Goal: Communication & Community: Connect with others

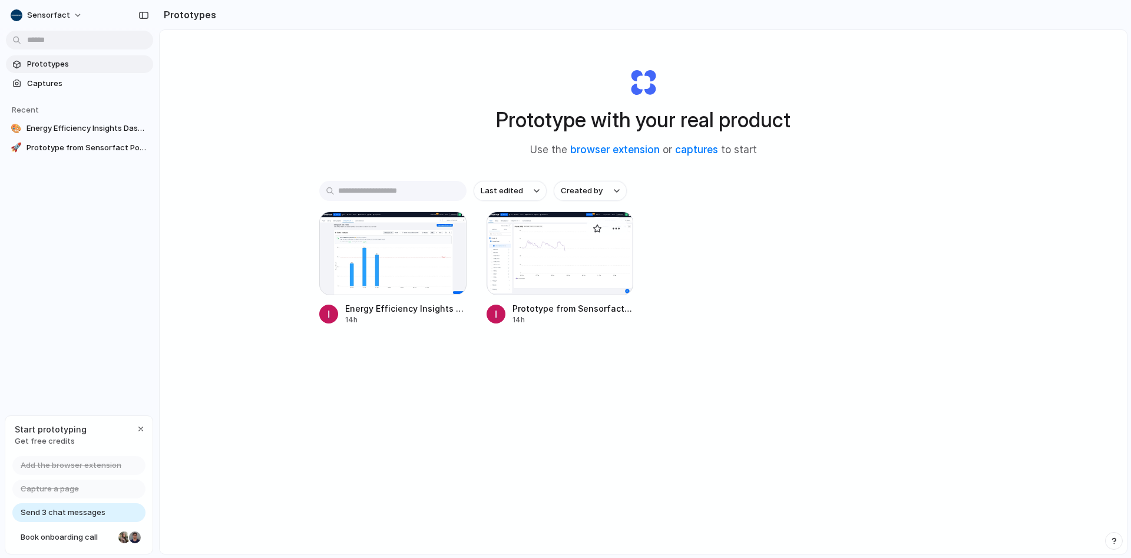
click at [560, 256] on div at bounding box center [560, 254] width 147 height 84
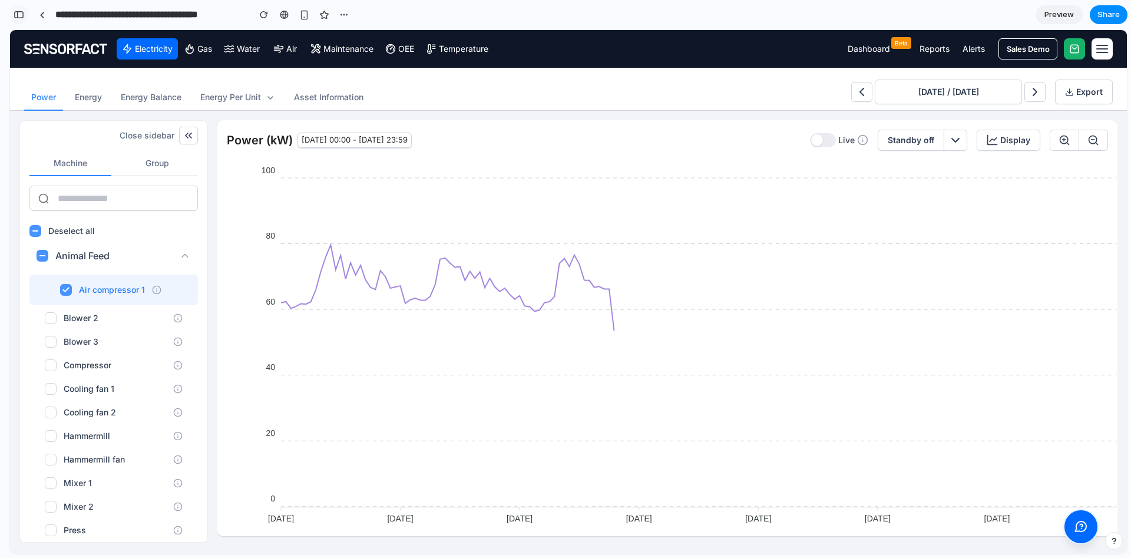
click at [21, 13] on div "button" at bounding box center [19, 15] width 11 height 8
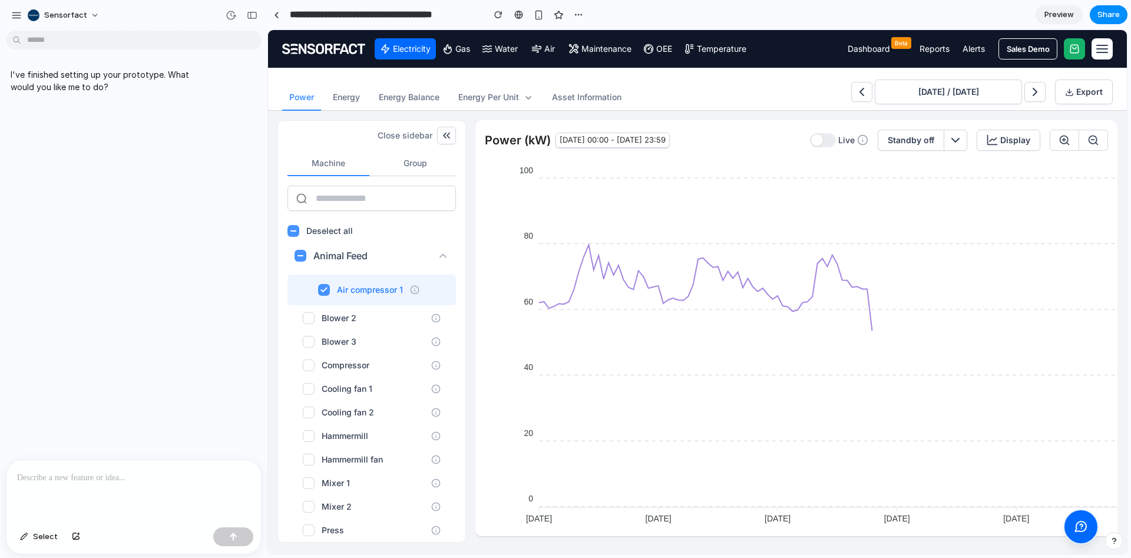
click at [130, 471] on p at bounding box center [133, 478] width 233 height 14
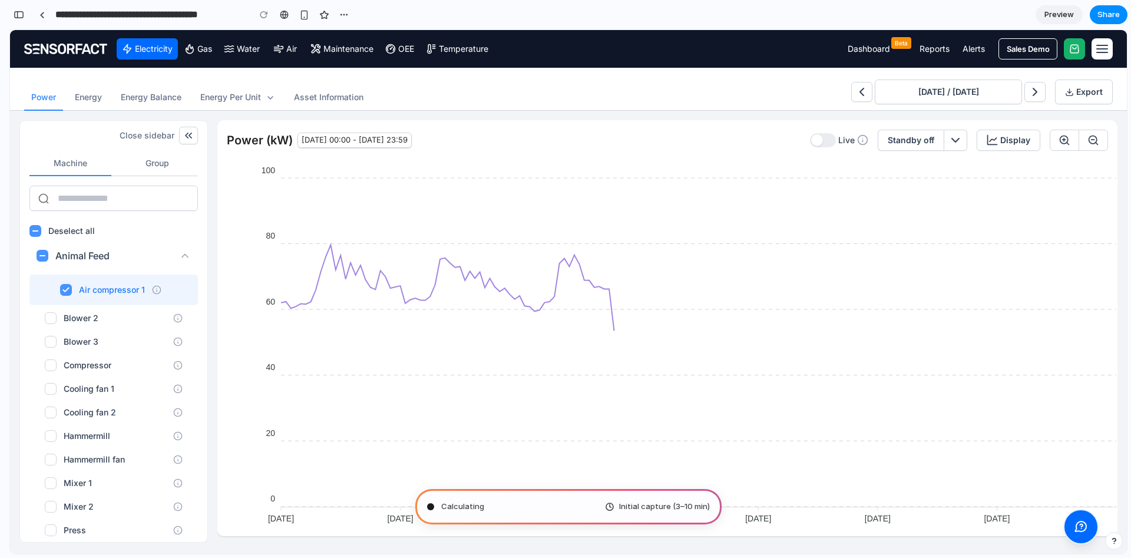
type input "**********"
click at [20, 19] on button "button" at bounding box center [18, 14] width 19 height 19
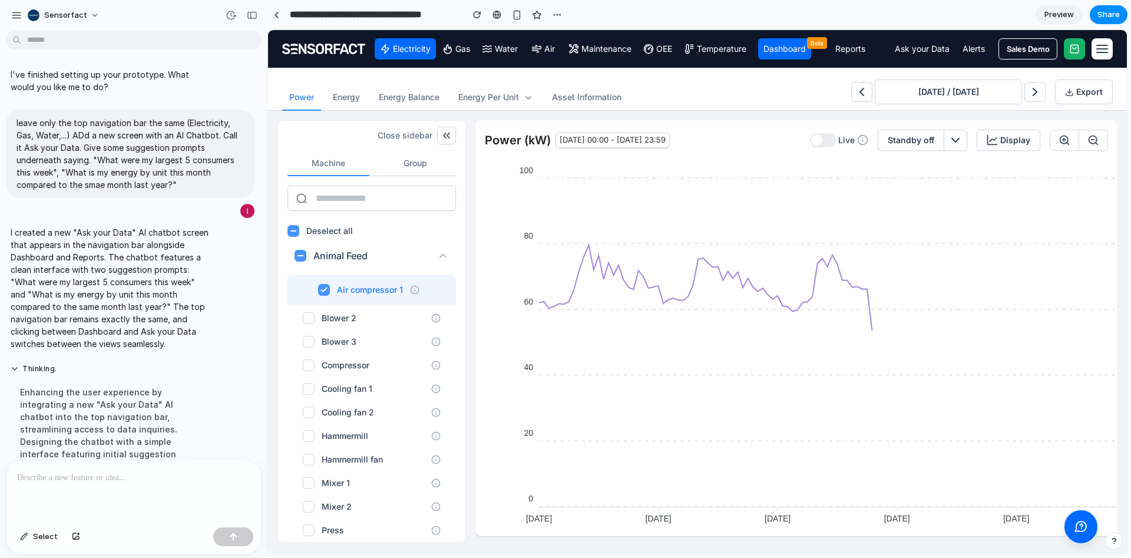
scroll to position [49, 0]
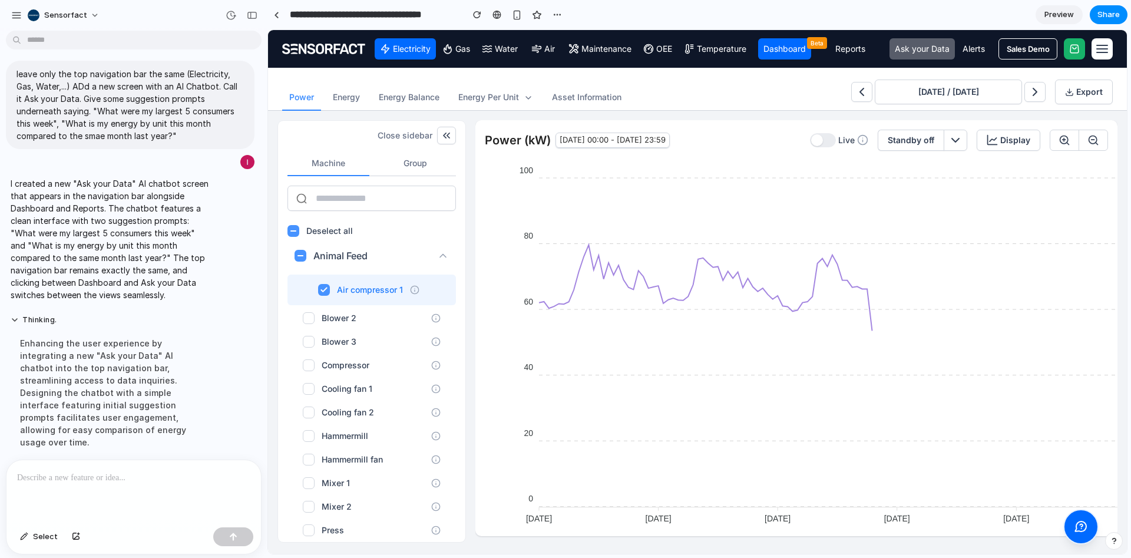
click at [922, 50] on link "Ask your Data" at bounding box center [922, 48] width 65 height 21
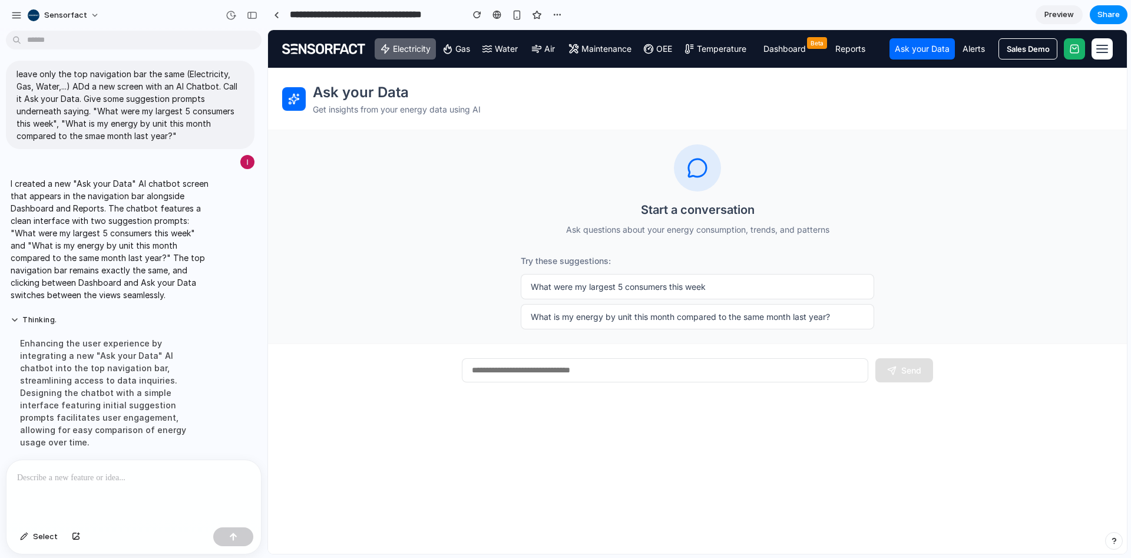
click at [395, 45] on link "Electricity" at bounding box center [405, 48] width 61 height 21
click at [930, 49] on link "Ask your Data" at bounding box center [922, 48] width 65 height 21
click at [427, 52] on link "Electricity" at bounding box center [405, 48] width 61 height 21
click at [87, 18] on button "Sensorfact" at bounding box center [64, 15] width 82 height 19
click at [88, 61] on span "Invite members" at bounding box center [72, 61] width 57 height 12
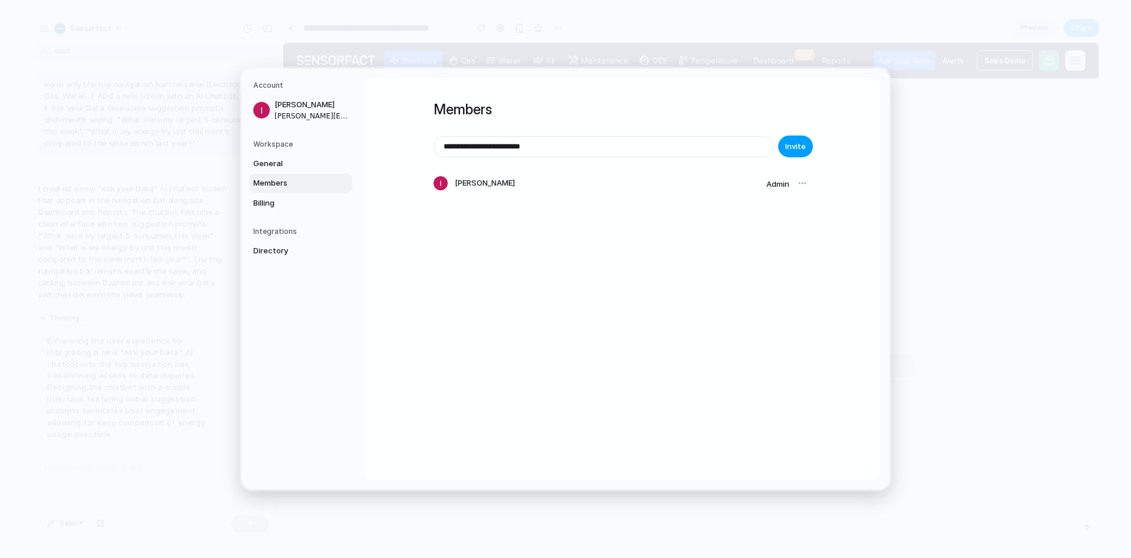
type input "**********"
click at [790, 148] on span "Invite" at bounding box center [795, 147] width 21 height 12
click at [580, 146] on input "email" at bounding box center [603, 147] width 339 height 20
type input "**********"
click at [795, 143] on span "Invite" at bounding box center [795, 147] width 21 height 12
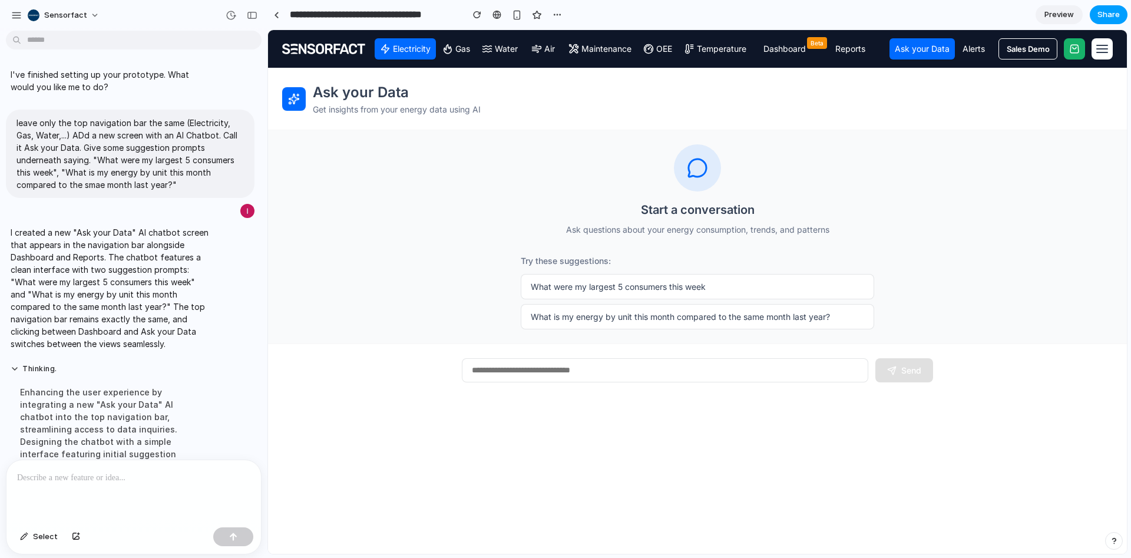
click at [1109, 14] on span "Share" at bounding box center [1109, 15] width 22 height 12
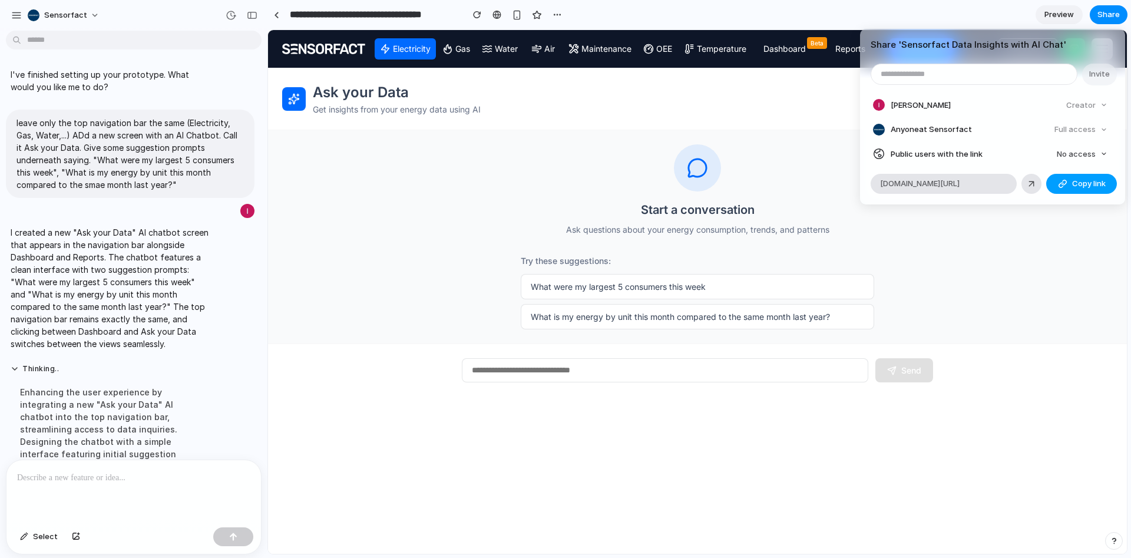
click at [1074, 185] on span "Copy link" at bounding box center [1089, 184] width 34 height 12
click at [90, 16] on div "Share ' Sensorfact Data Insights with AI Chat ' Invite [PERSON_NAME] Creator An…" at bounding box center [565, 279] width 1131 height 558
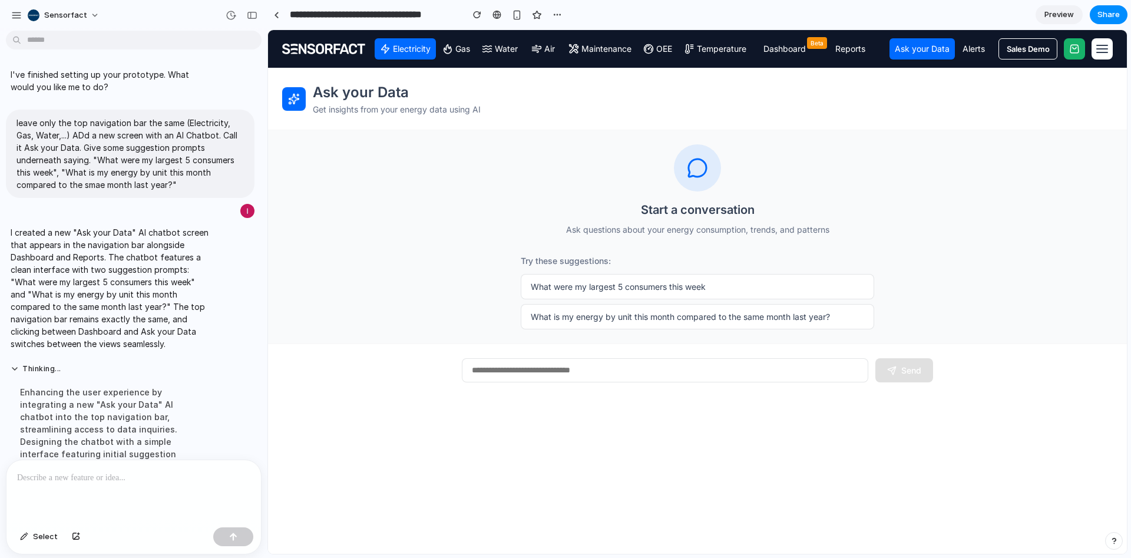
click at [90, 16] on button "Sensorfact" at bounding box center [64, 15] width 82 height 19
click at [15, 13] on div "Settings Invite members Change theme Sign out" at bounding box center [565, 279] width 1131 height 558
click at [15, 13] on div "button" at bounding box center [16, 15] width 11 height 11
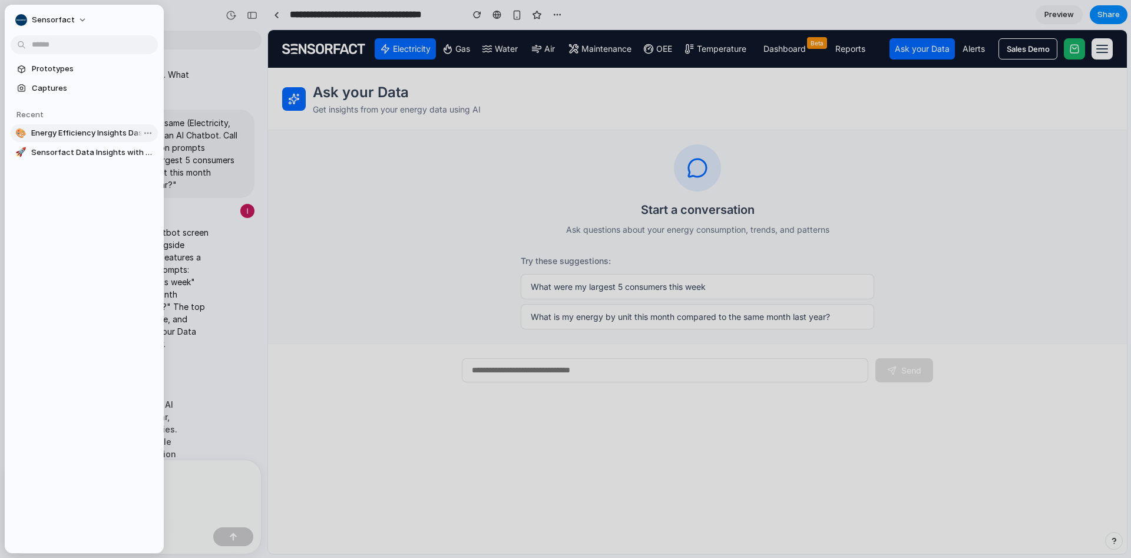
click at [85, 134] on span "Energy Efficiency Insights Dashboard" at bounding box center [92, 133] width 122 height 12
type input "**********"
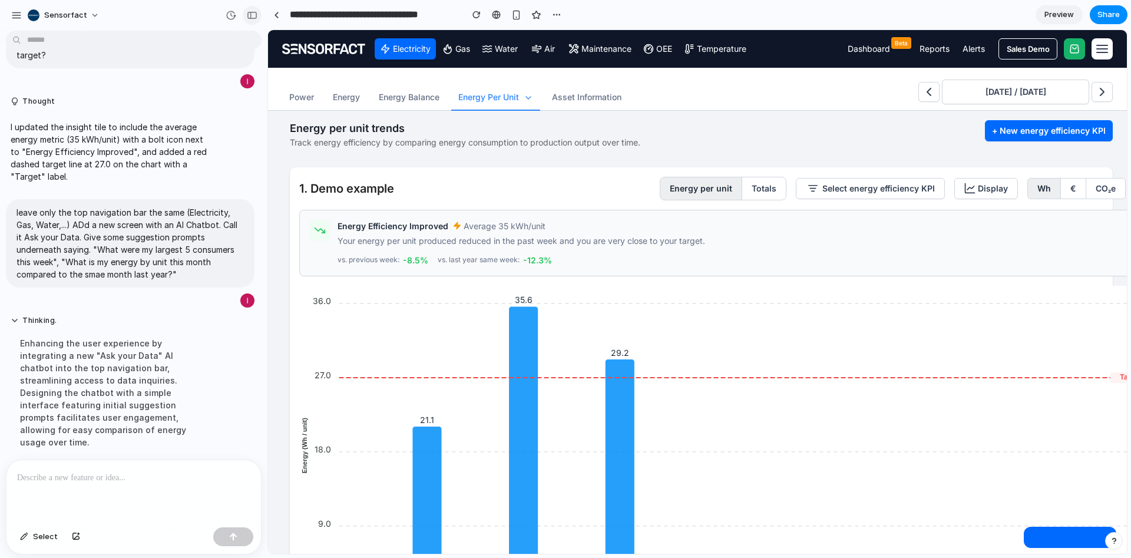
click at [249, 18] on div "button" at bounding box center [252, 15] width 11 height 8
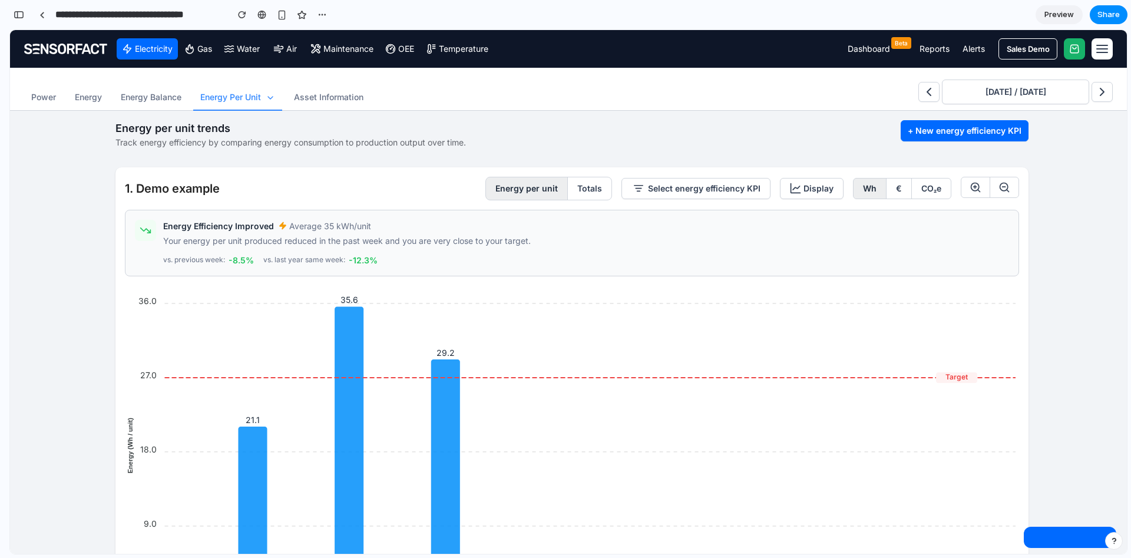
scroll to position [496, 0]
click at [1061, 17] on span "Preview" at bounding box center [1059, 15] width 29 height 12
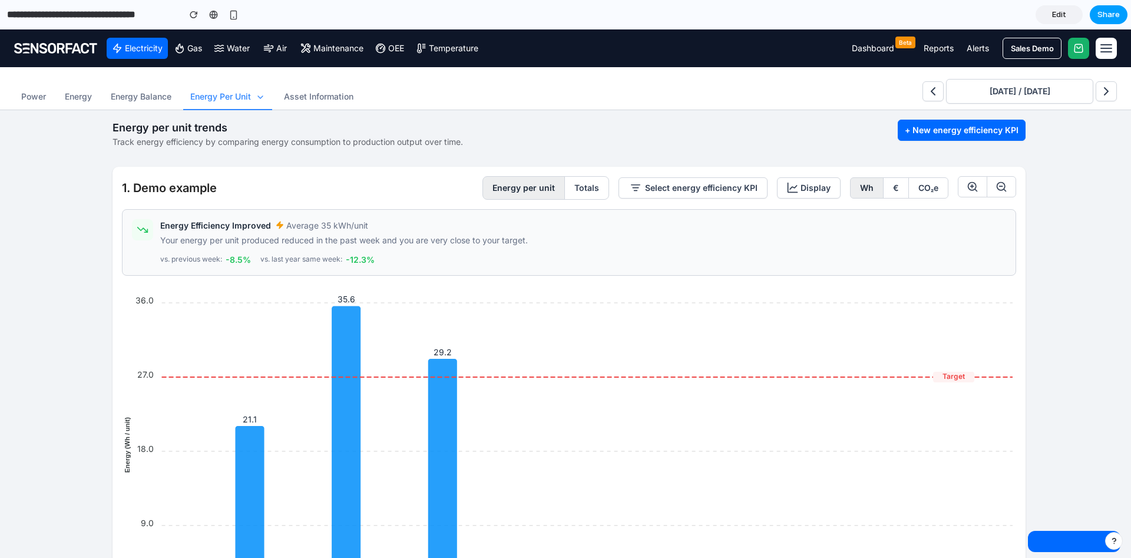
click at [1119, 17] on span "Share" at bounding box center [1109, 15] width 22 height 12
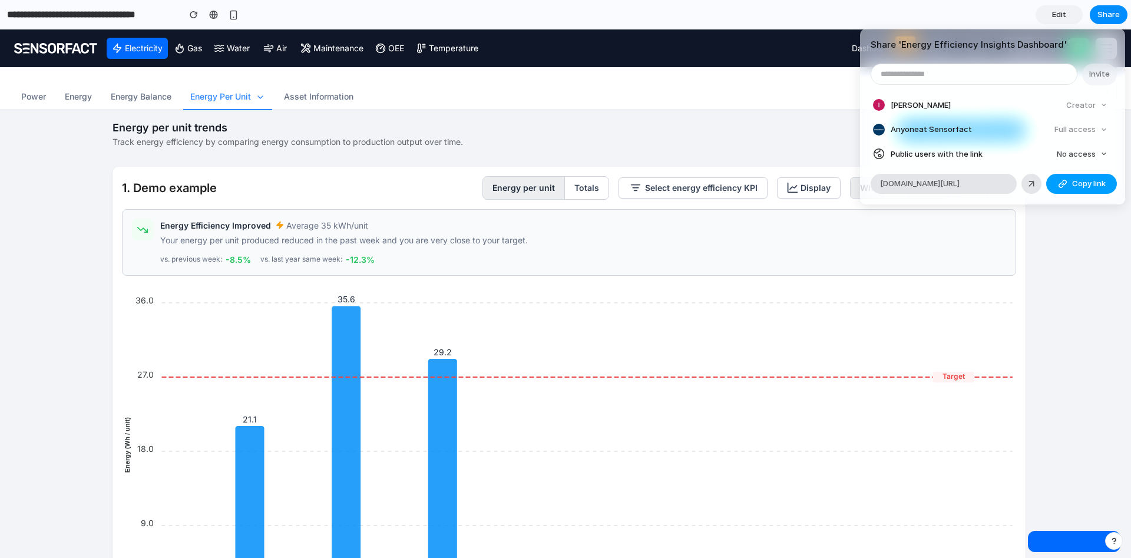
click at [1080, 179] on span "Copy link" at bounding box center [1089, 184] width 34 height 12
